Goal: Task Accomplishment & Management: Manage account settings

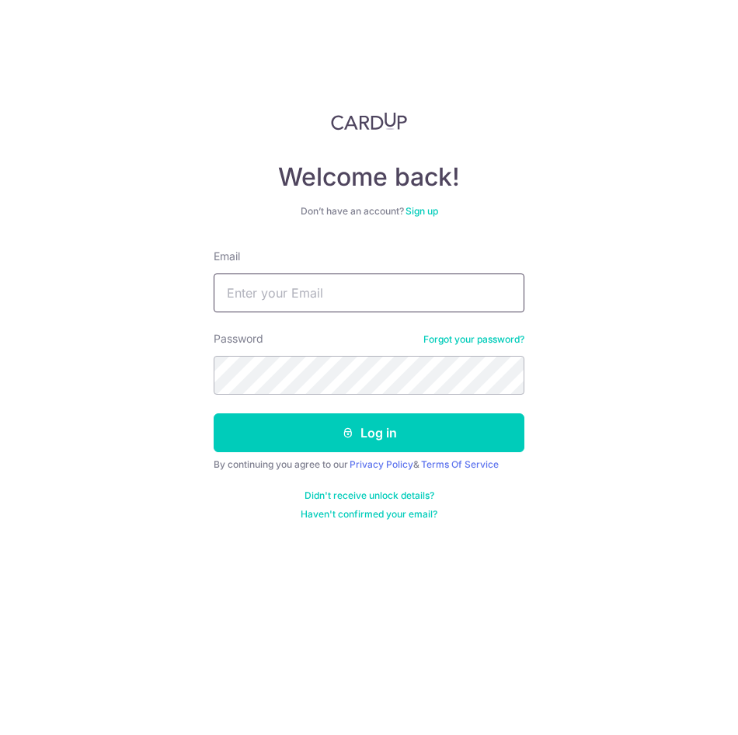
click at [292, 293] on input "Email" at bounding box center [369, 292] width 311 height 39
type input "[PERSON_NAME][EMAIL_ADDRESS][DOMAIN_NAME]"
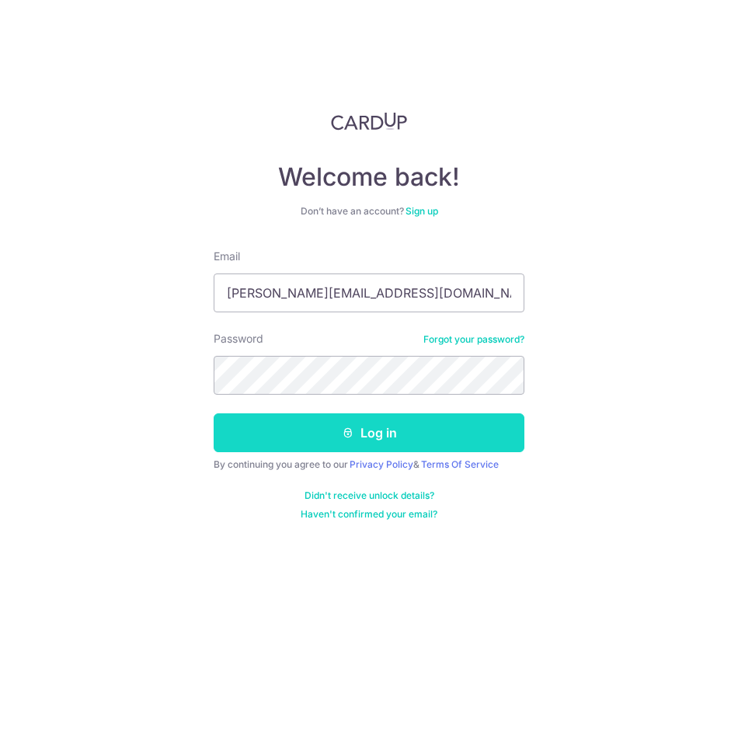
click at [313, 413] on button "Log in" at bounding box center [369, 432] width 311 height 39
